Goal: Task Accomplishment & Management: Manage account settings

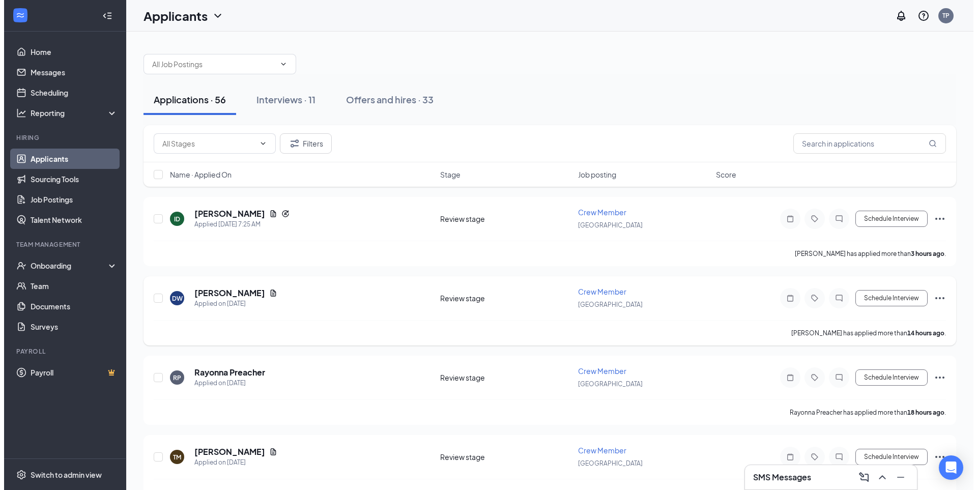
scroll to position [102, 0]
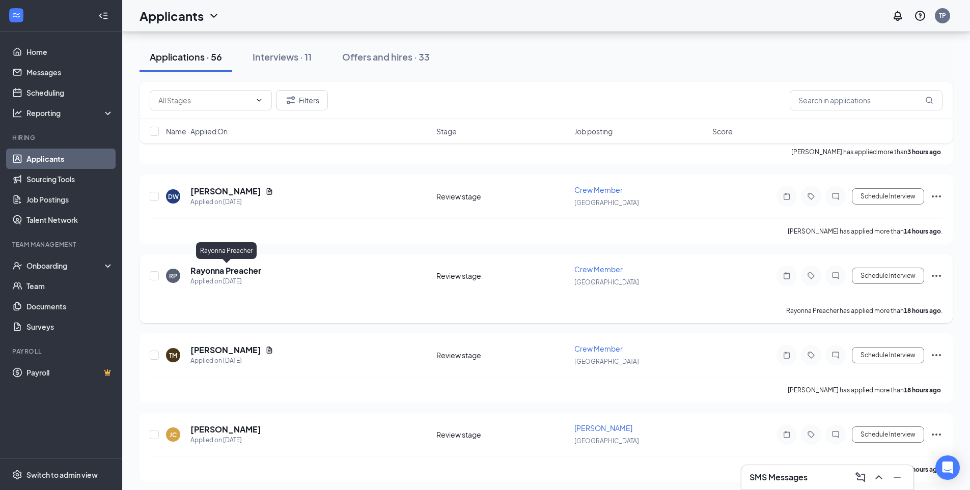
click at [251, 274] on h5 "Rayonna Preacher" at bounding box center [225, 270] width 71 height 11
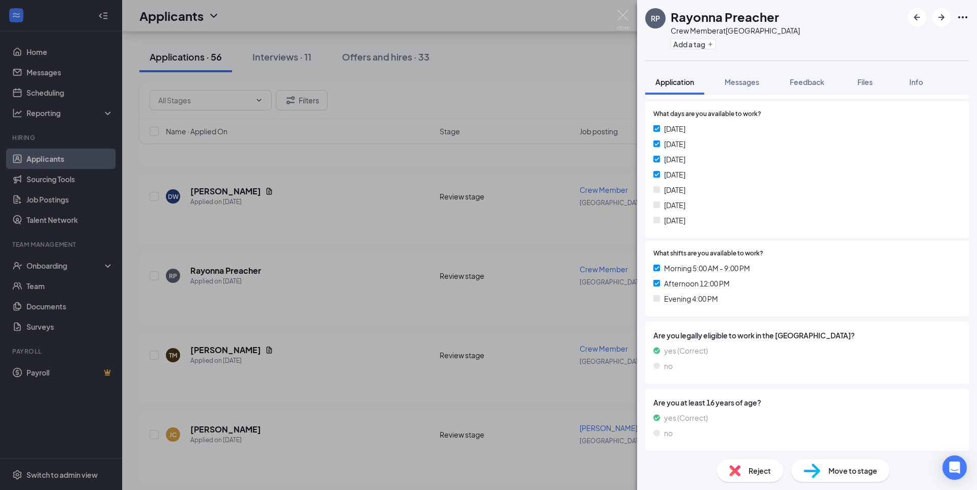
scroll to position [189, 0]
click at [832, 469] on span "Move to stage" at bounding box center [853, 470] width 49 height 11
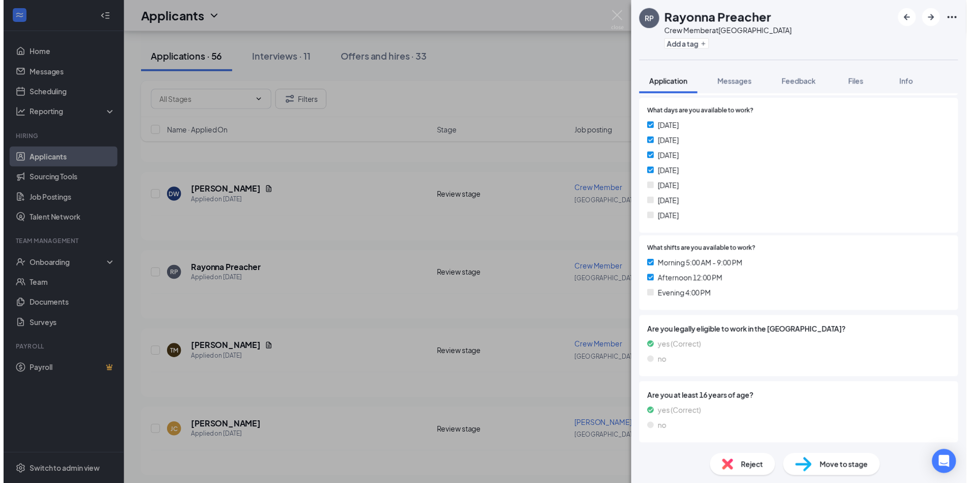
scroll to position [185, 0]
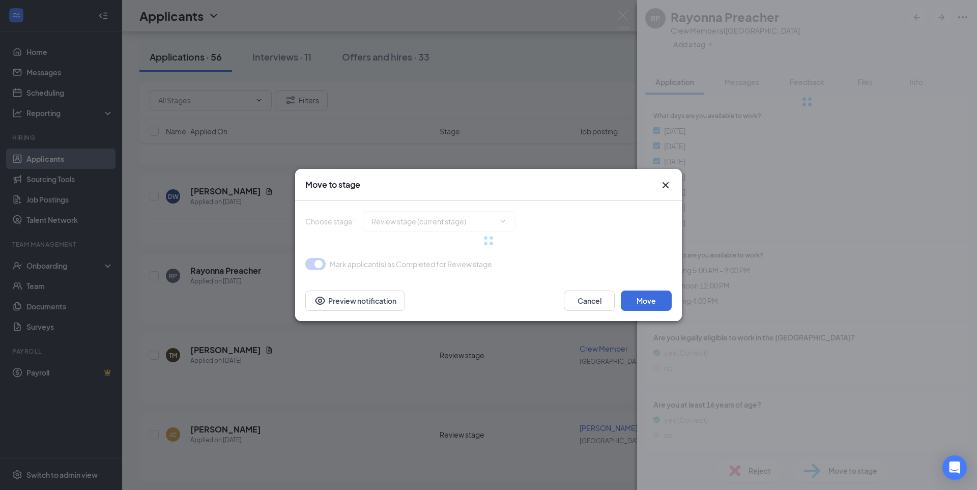
type input "Onsite Interview (next stage)"
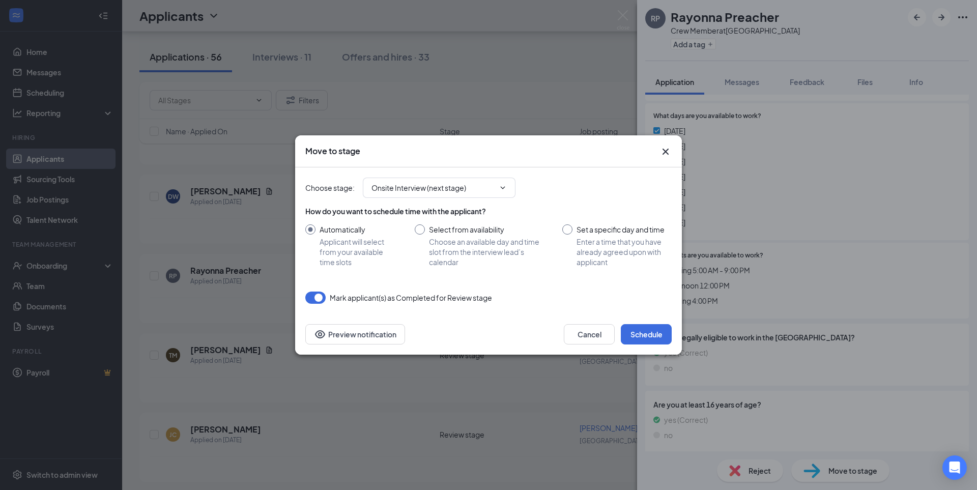
click at [420, 228] on input "Select from availability Choose an available day and time slot from the intervi…" at bounding box center [478, 245] width 127 height 43
radio input "true"
radio input "false"
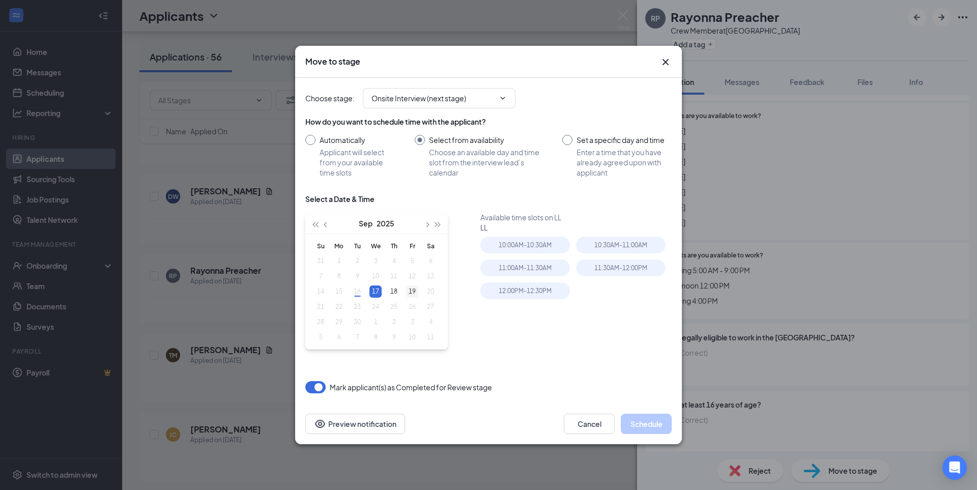
type input "[DATE]"
click at [411, 293] on div "19" at bounding box center [412, 292] width 12 height 12
click at [514, 244] on div "10:00AM - 10:30AM" at bounding box center [525, 245] width 90 height 17
click at [631, 421] on button "Schedule" at bounding box center [646, 424] width 51 height 20
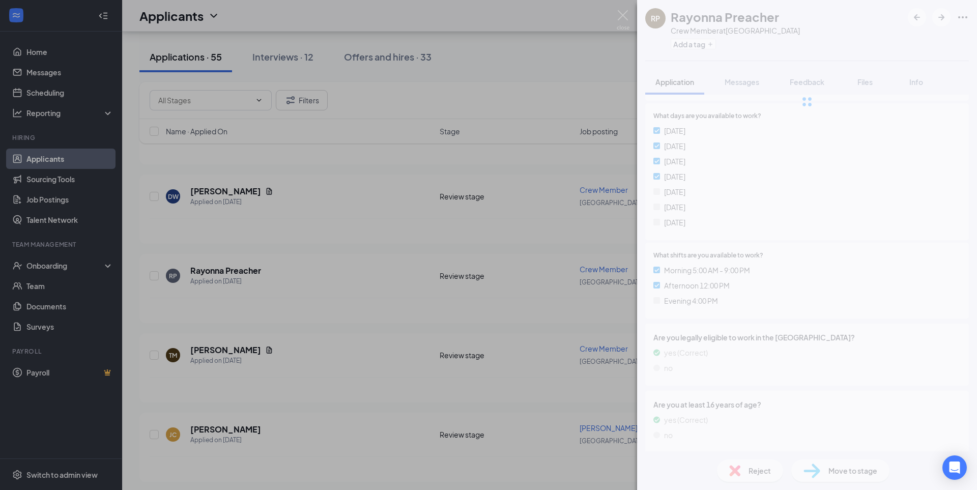
click at [354, 193] on div "[PERSON_NAME] Preacher Crew Member at [GEOGRAPHIC_DATA] Add a tag Application M…" at bounding box center [488, 245] width 977 height 490
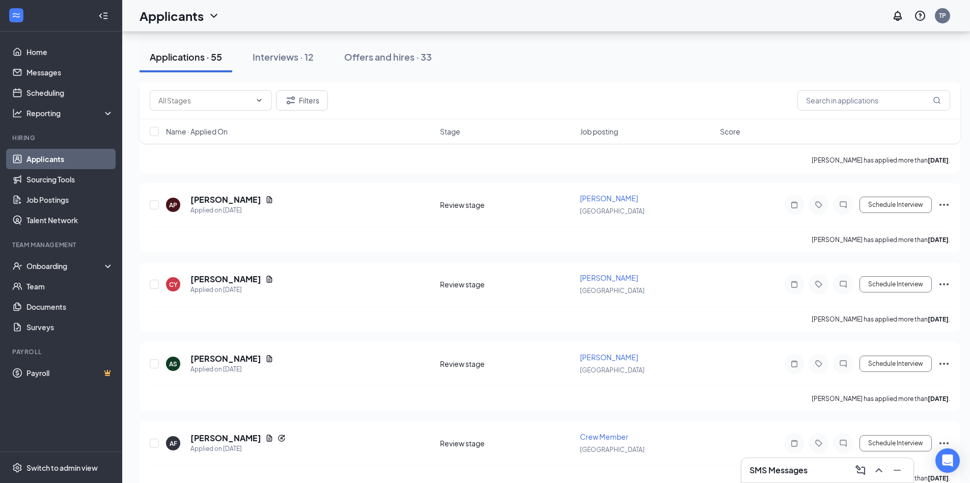
scroll to position [1222, 0]
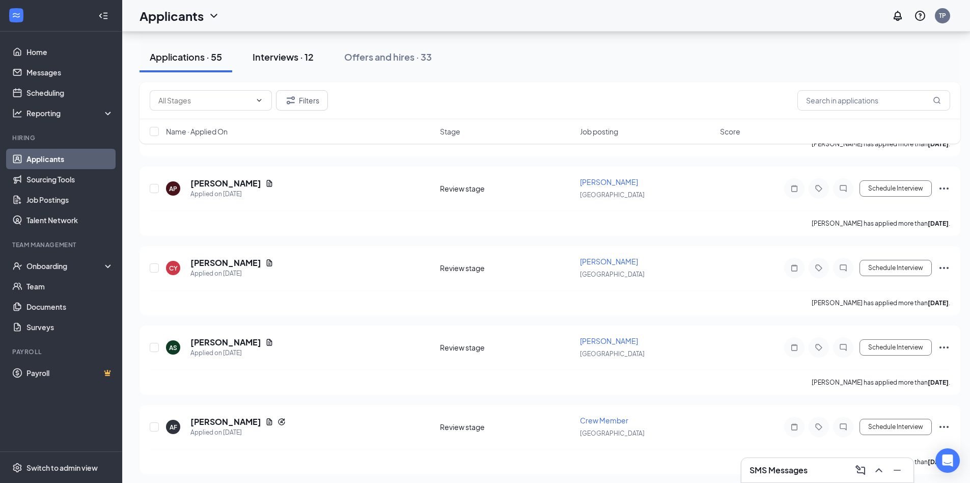
click at [272, 49] on button "Interviews · 12" at bounding box center [282, 57] width 81 height 31
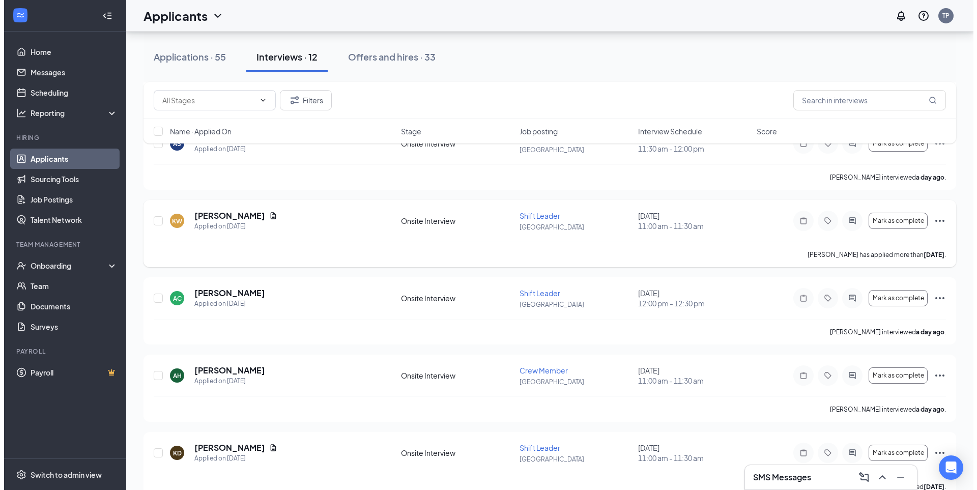
scroll to position [153, 0]
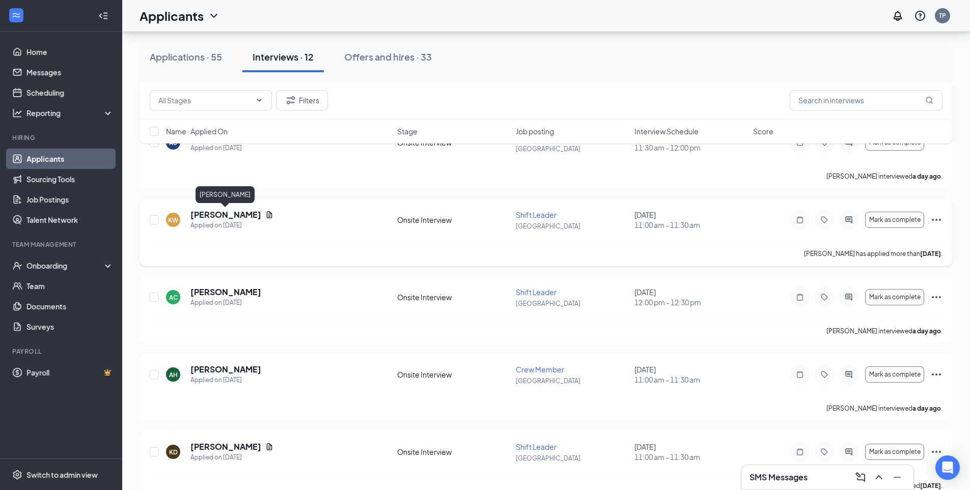
click at [210, 212] on h5 "[PERSON_NAME]" at bounding box center [225, 214] width 71 height 11
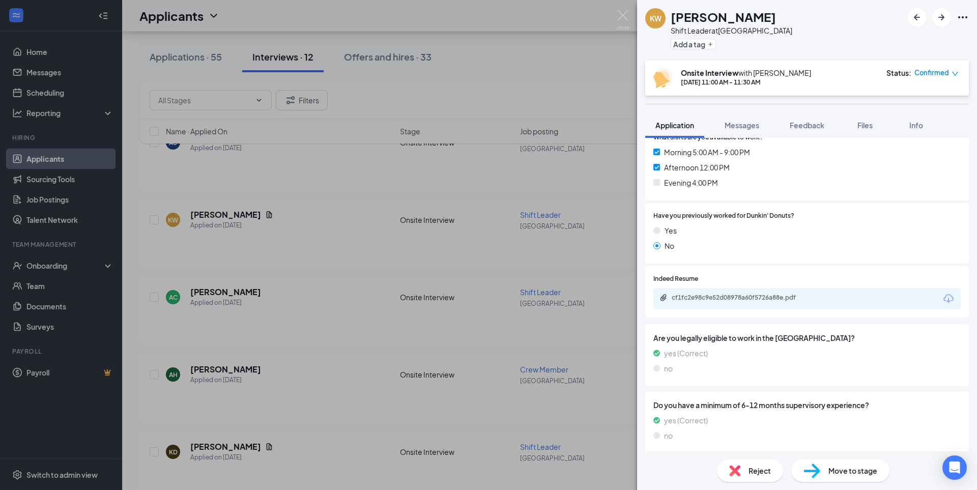
scroll to position [305, 0]
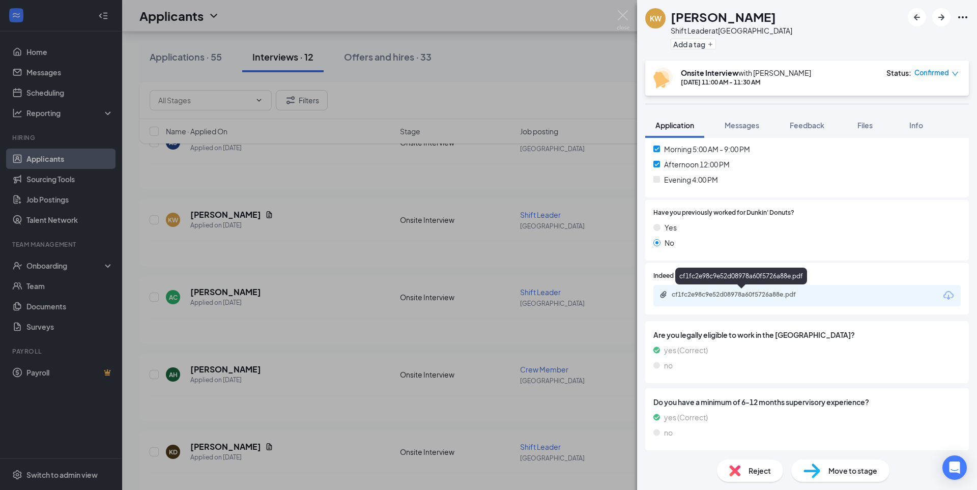
click at [715, 296] on div "cf1fc2e98c9e52d08978a60f5726a88e.pdf" at bounding box center [743, 295] width 143 height 8
drag, startPoint x: 433, startPoint y: 105, endPoint x: 428, endPoint y: 96, distance: 10.2
click at [433, 103] on div "KW [PERSON_NAME] Shift Leader at [GEOGRAPHIC_DATA] Add a tag Onsite Interview w…" at bounding box center [488, 245] width 977 height 490
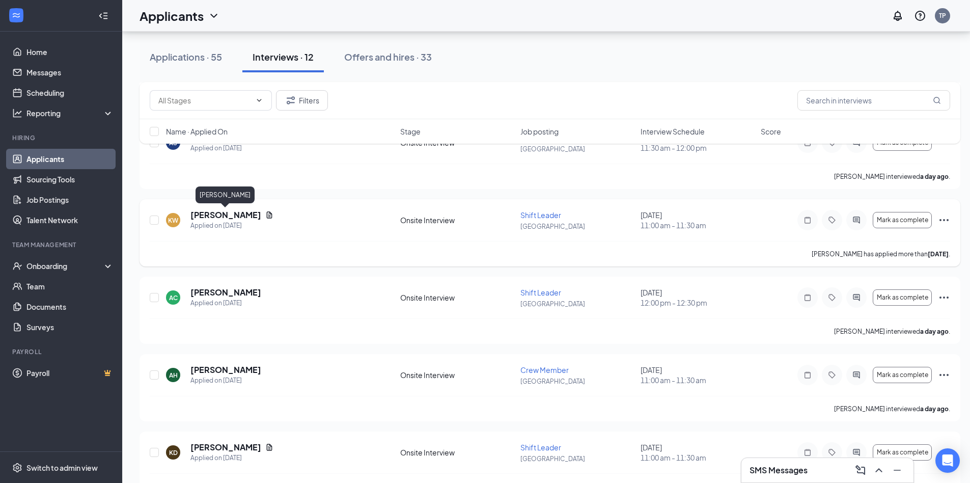
click at [246, 215] on h5 "[PERSON_NAME]" at bounding box center [225, 214] width 71 height 11
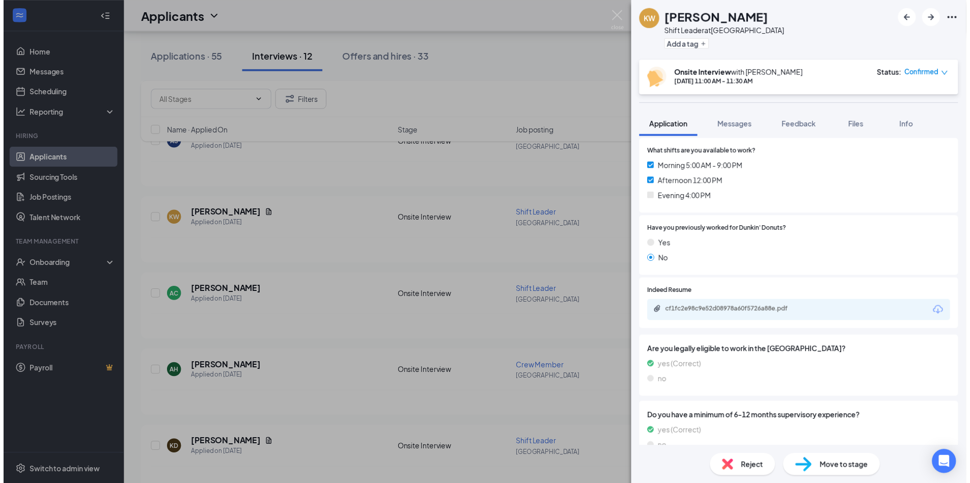
scroll to position [305, 0]
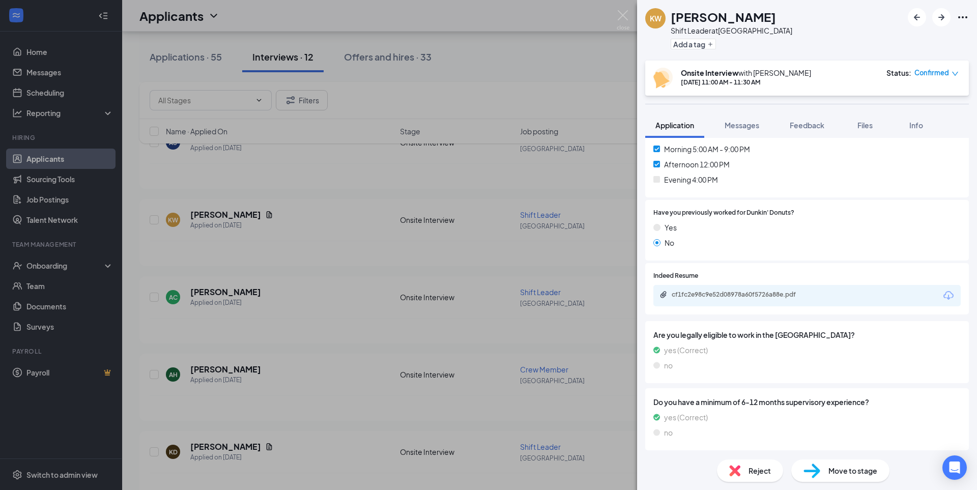
click at [293, 243] on div "KW [PERSON_NAME] Shift Leader at [GEOGRAPHIC_DATA] Add a tag Onsite Interview w…" at bounding box center [488, 245] width 977 height 490
